Goal: Find specific fact: Find specific fact

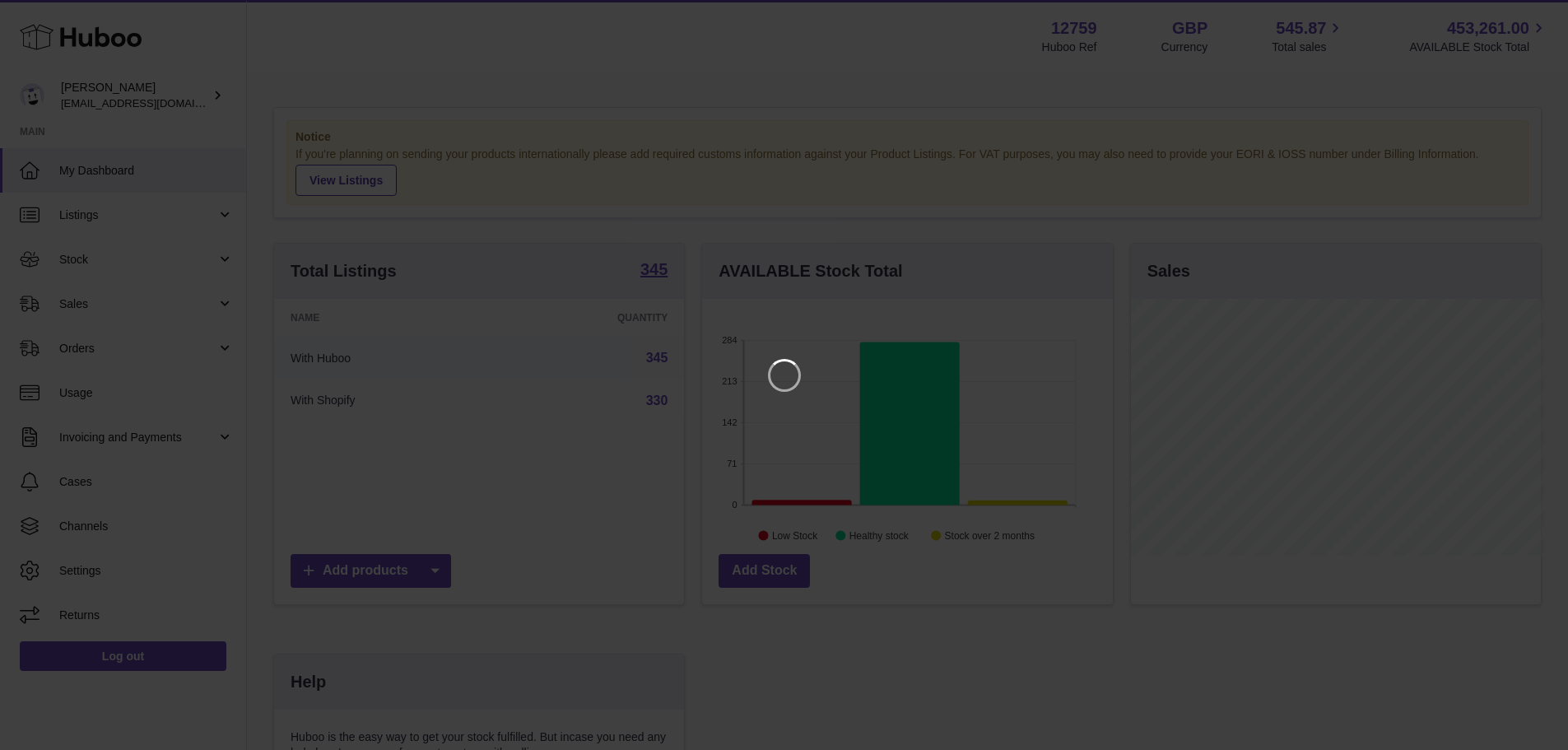
scroll to position [257, 415]
click at [1533, 20] on icon "Close" at bounding box center [1538, 15] width 13 height 13
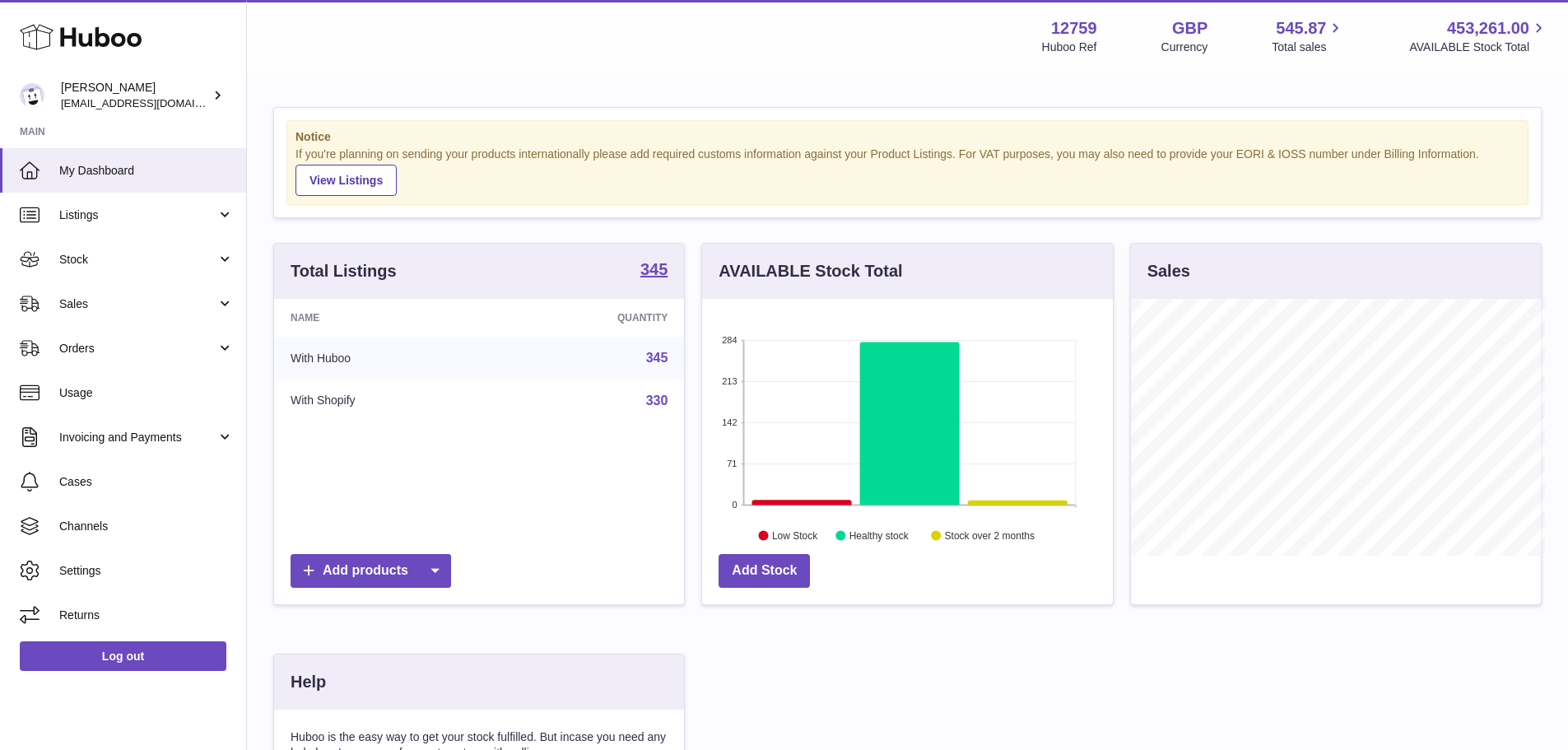
scroll to position [822750, 822582]
click at [139, 211] on span "Listings" at bounding box center [138, 215] width 157 height 16
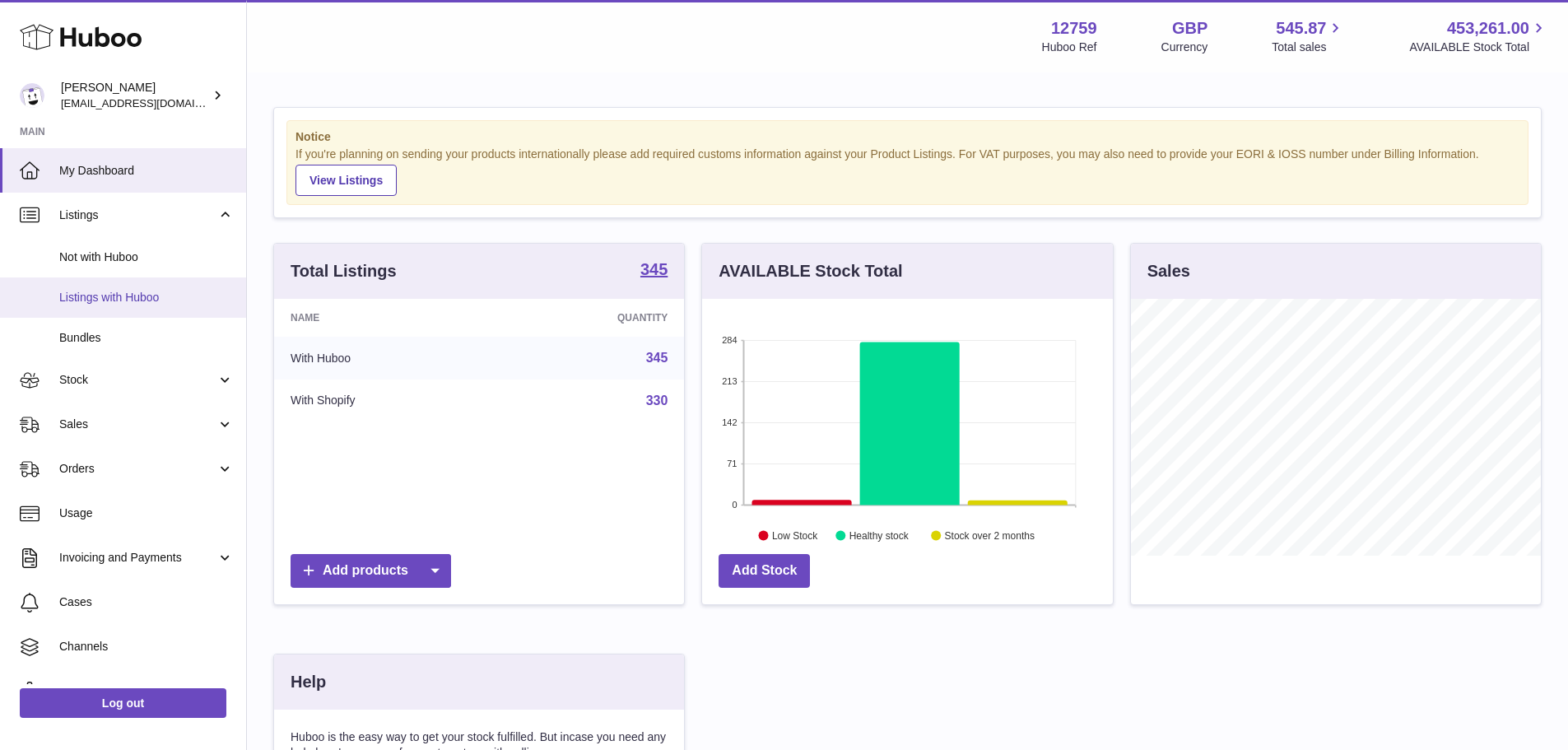
click at [84, 303] on span "Listings with Huboo" at bounding box center [147, 297] width 175 height 16
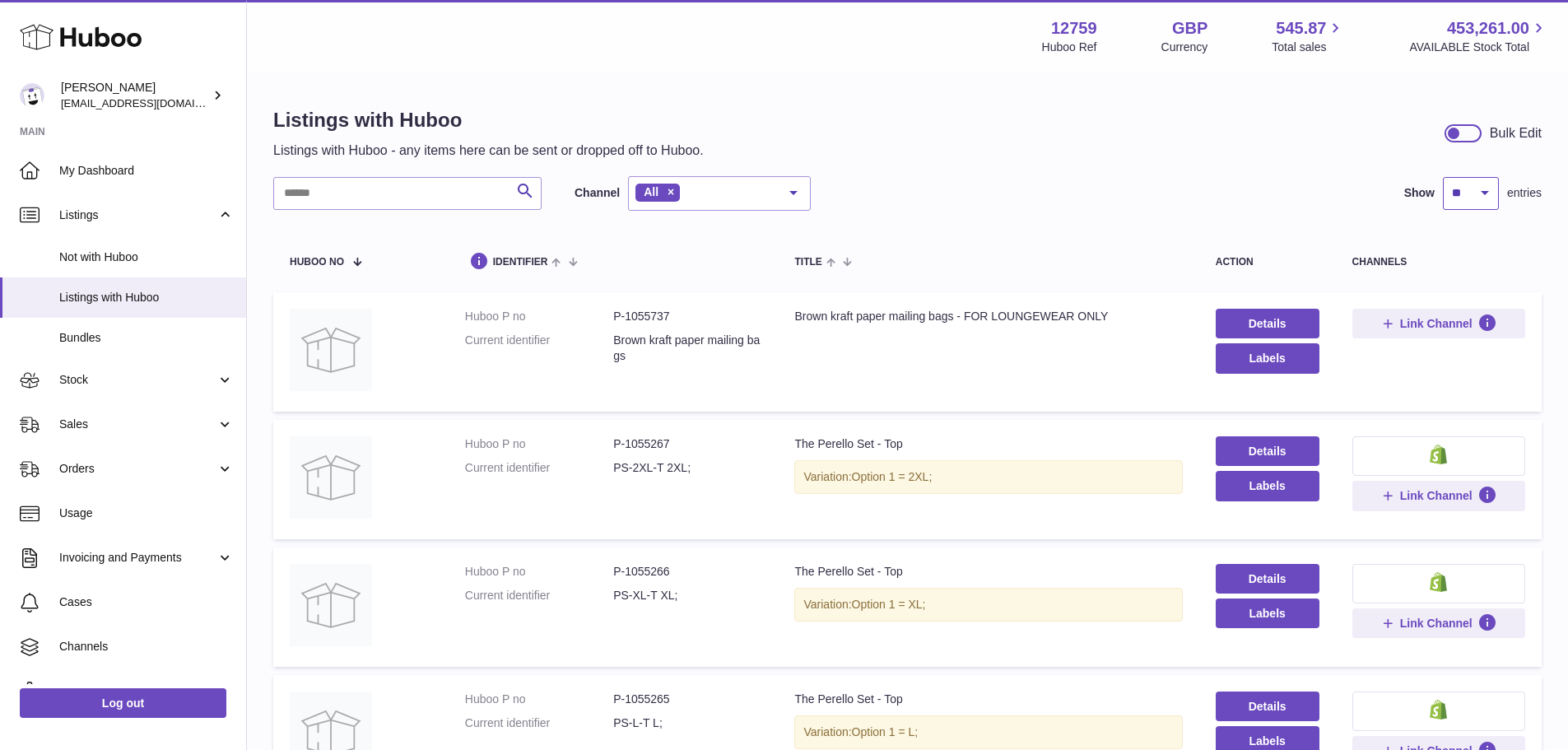
click at [1464, 185] on select "** ** ** ***" at bounding box center [1471, 193] width 56 height 33
select select "***"
click at [1443, 177] on select "** ** ** ***" at bounding box center [1471, 193] width 56 height 33
click at [396, 191] on input "text" at bounding box center [406, 193] width 268 height 33
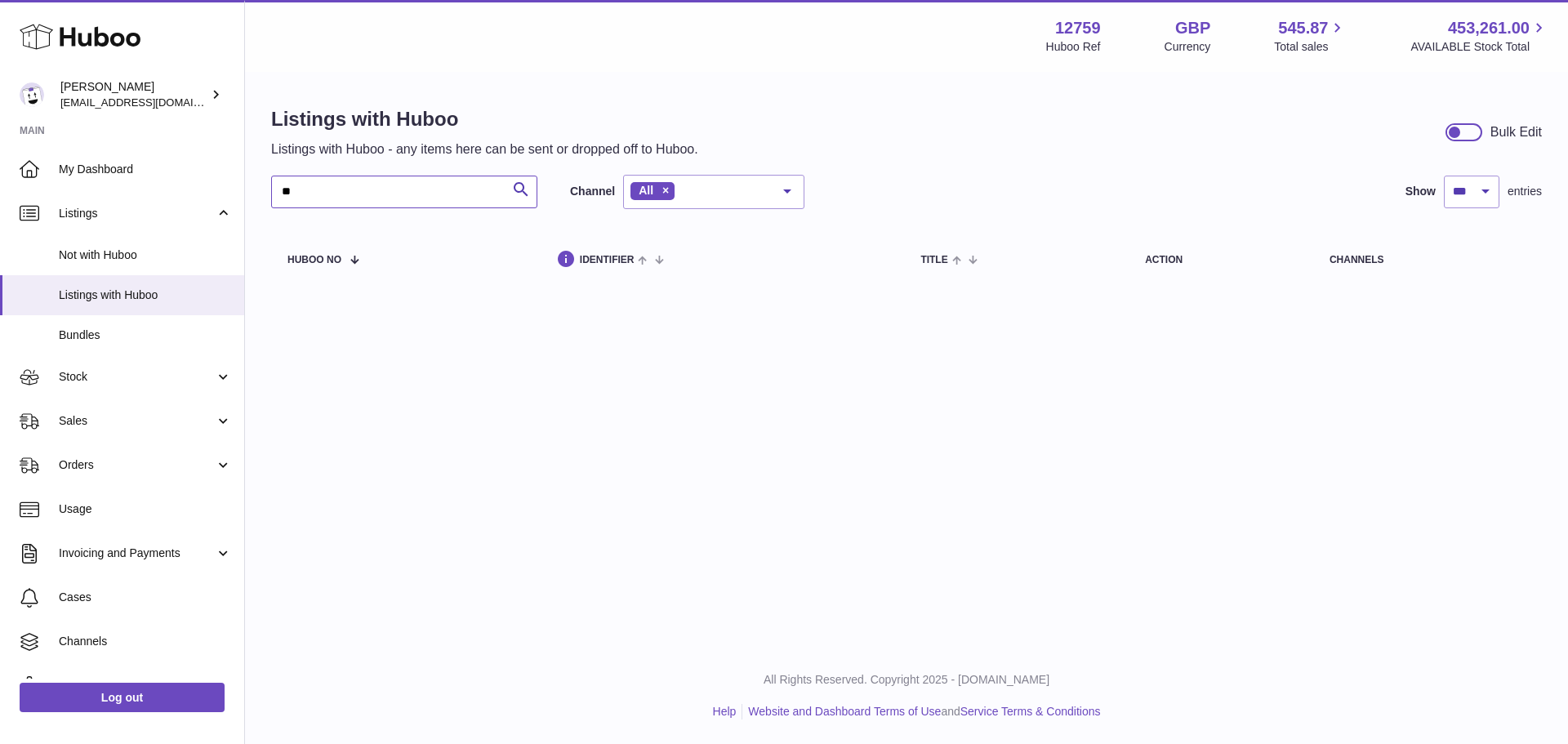
type input "*"
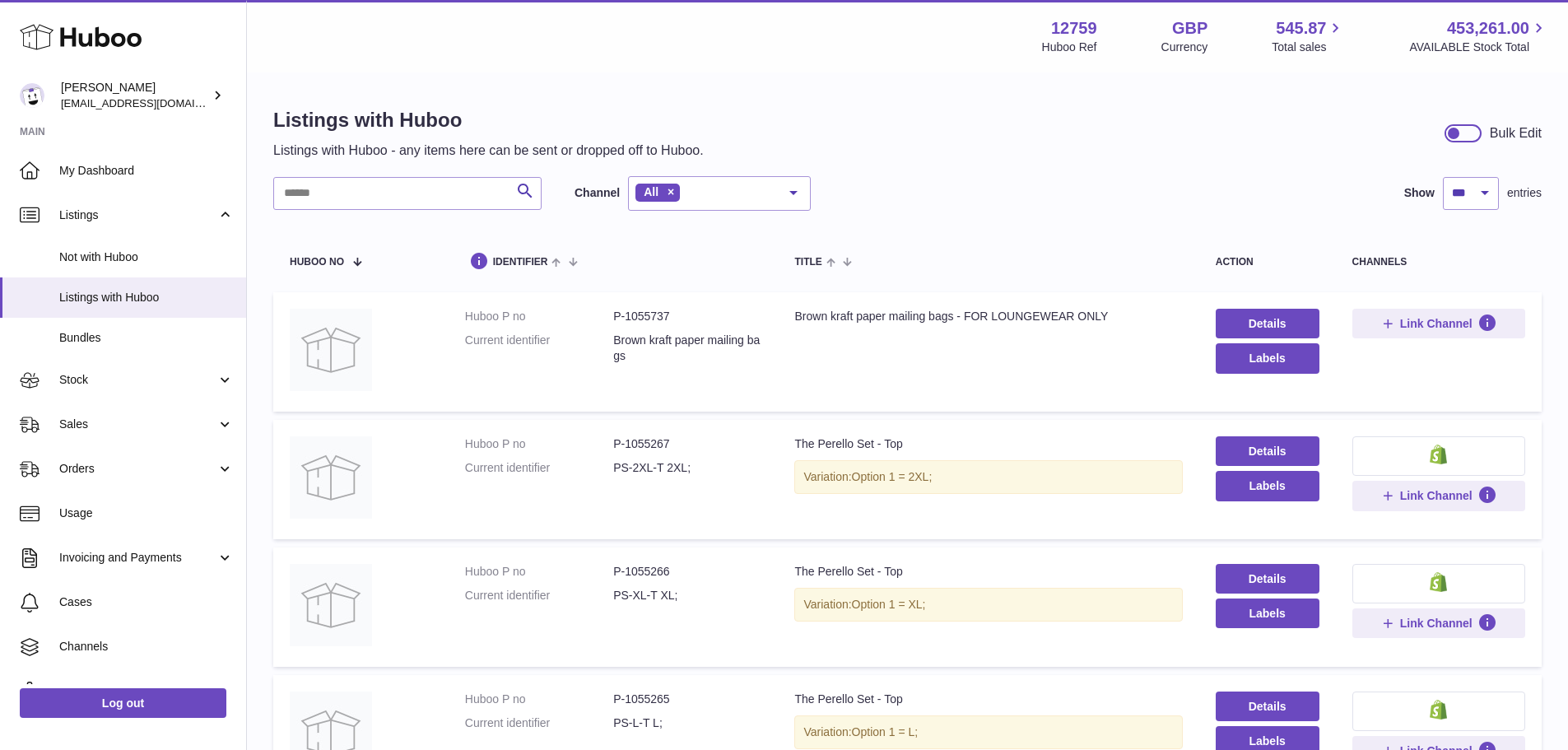
click at [1565, 21] on div "Menu Huboo 12759 Huboo Ref GBP Currency 545.87 Total sales 453,261.00 AVAILABLE…" at bounding box center [907, 36] width 1321 height 72
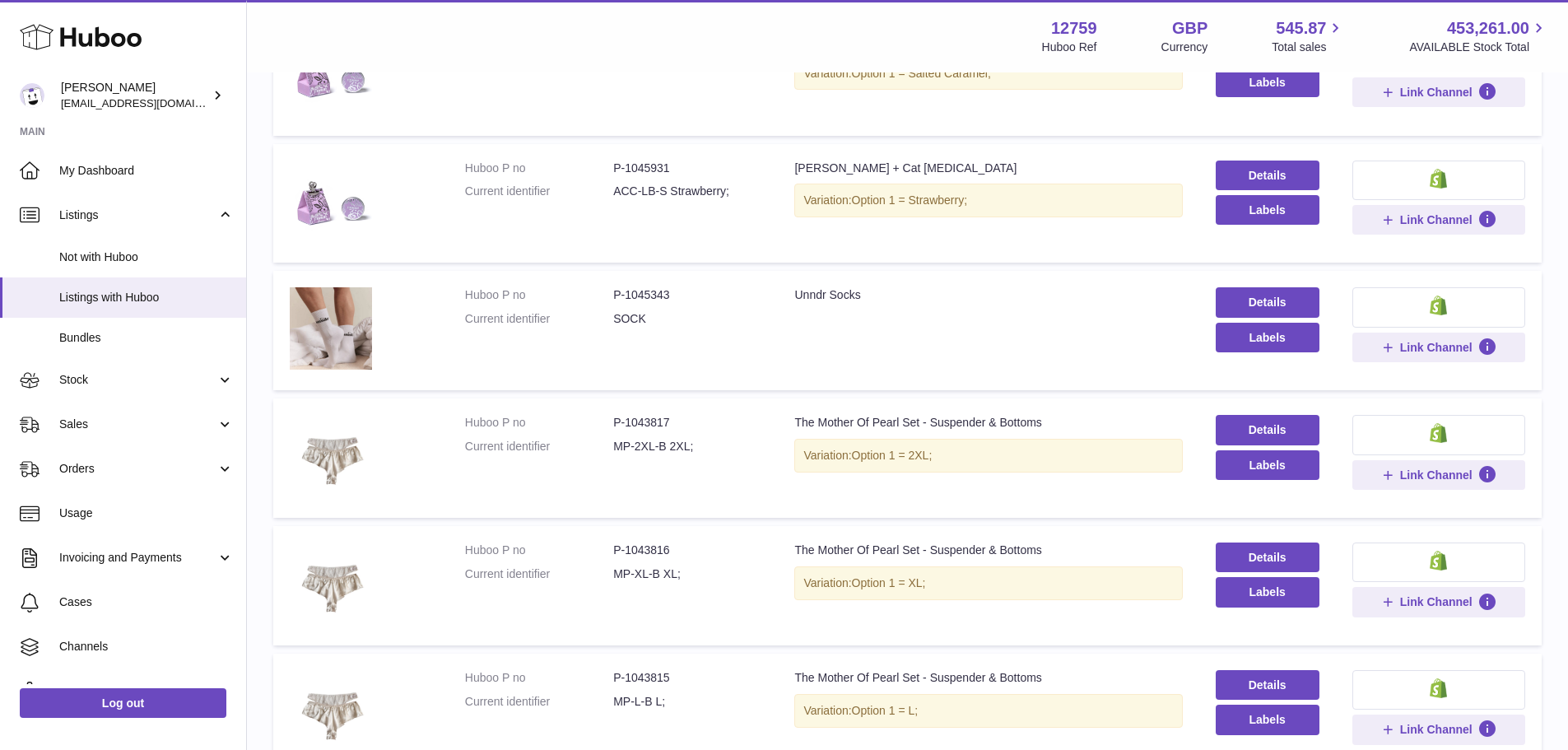
scroll to position [13078, 0]
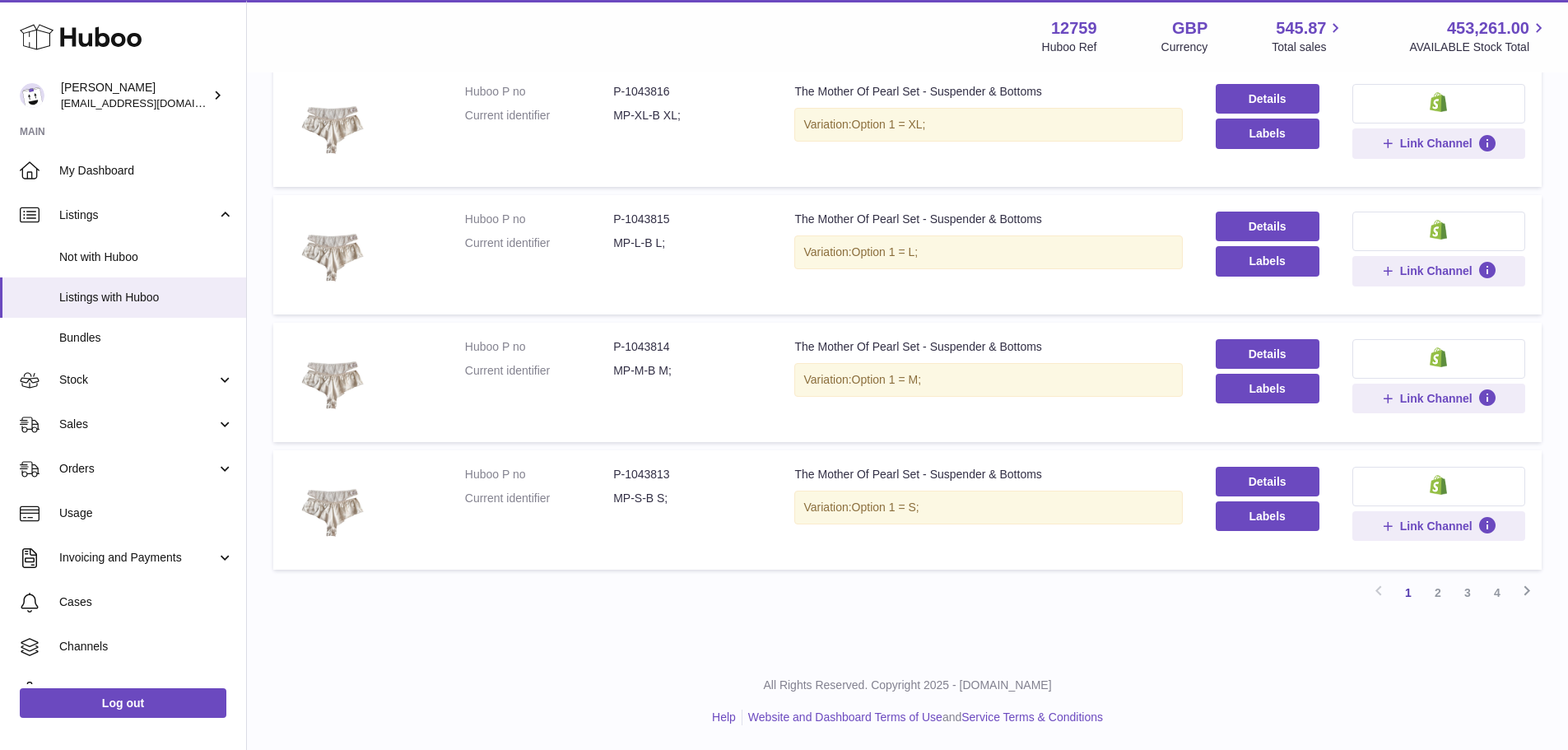
click at [1495, 599] on link "4" at bounding box center [1497, 592] width 29 height 29
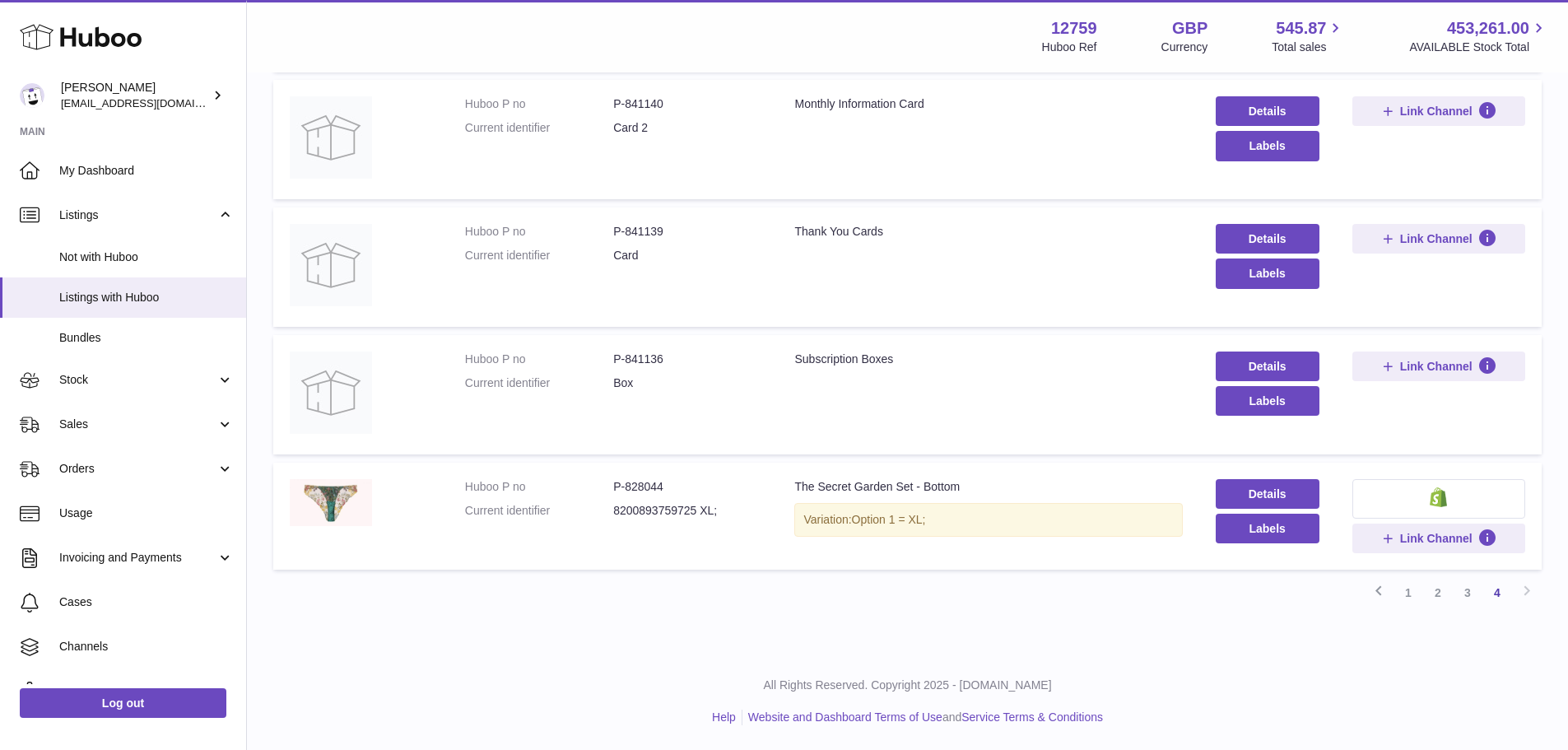
scroll to position [4919, 0]
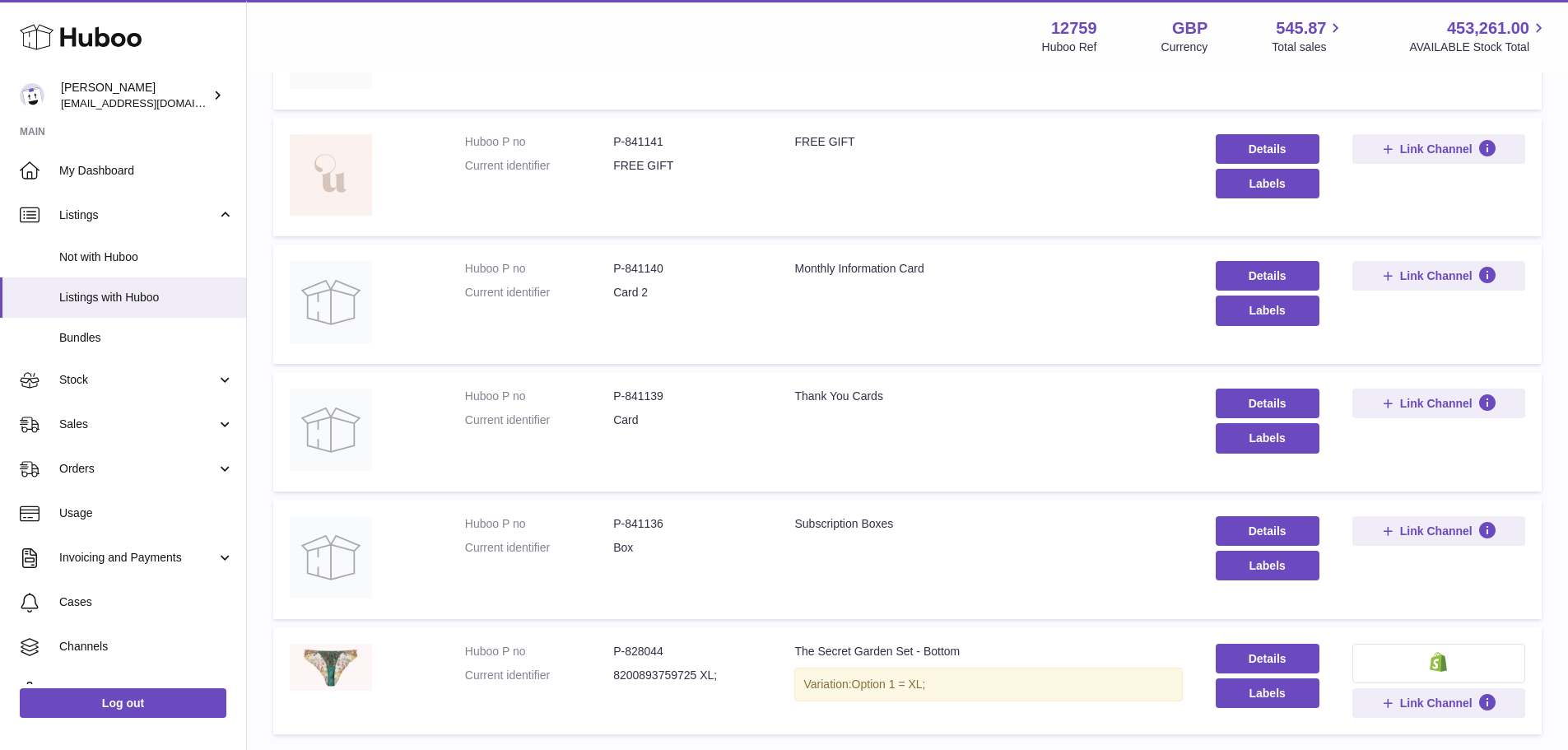
click at [646, 530] on dd "P-841136" at bounding box center [687, 523] width 148 height 16
copy dd "841136"
